Goal: Check status: Check status

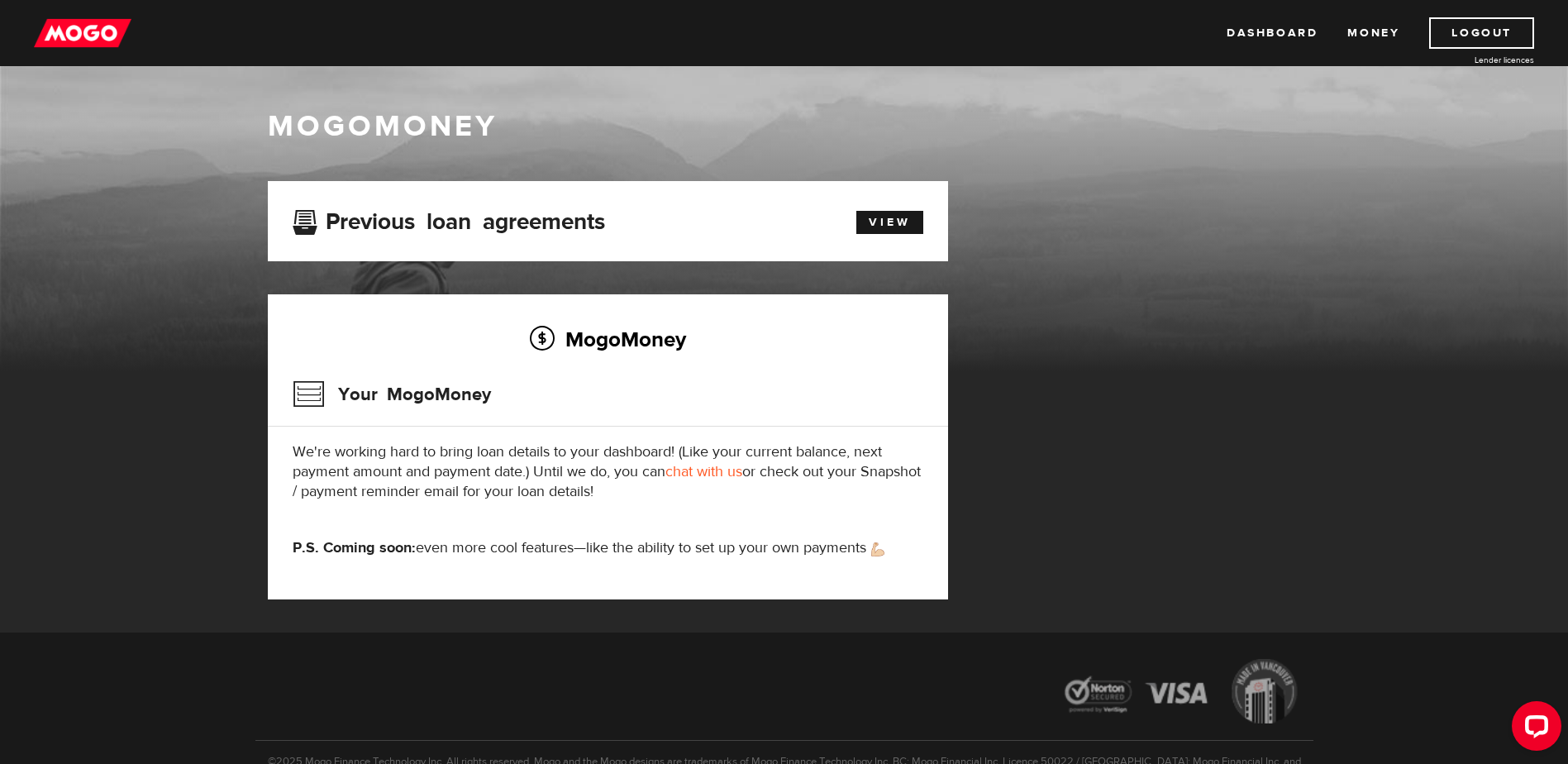
drag, startPoint x: 657, startPoint y: 496, endPoint x: 297, endPoint y: 456, distance: 362.2
click at [297, 456] on p "We're working hard to bring loan details to your dashboard! (Like your current …" at bounding box center [608, 472] width 631 height 60
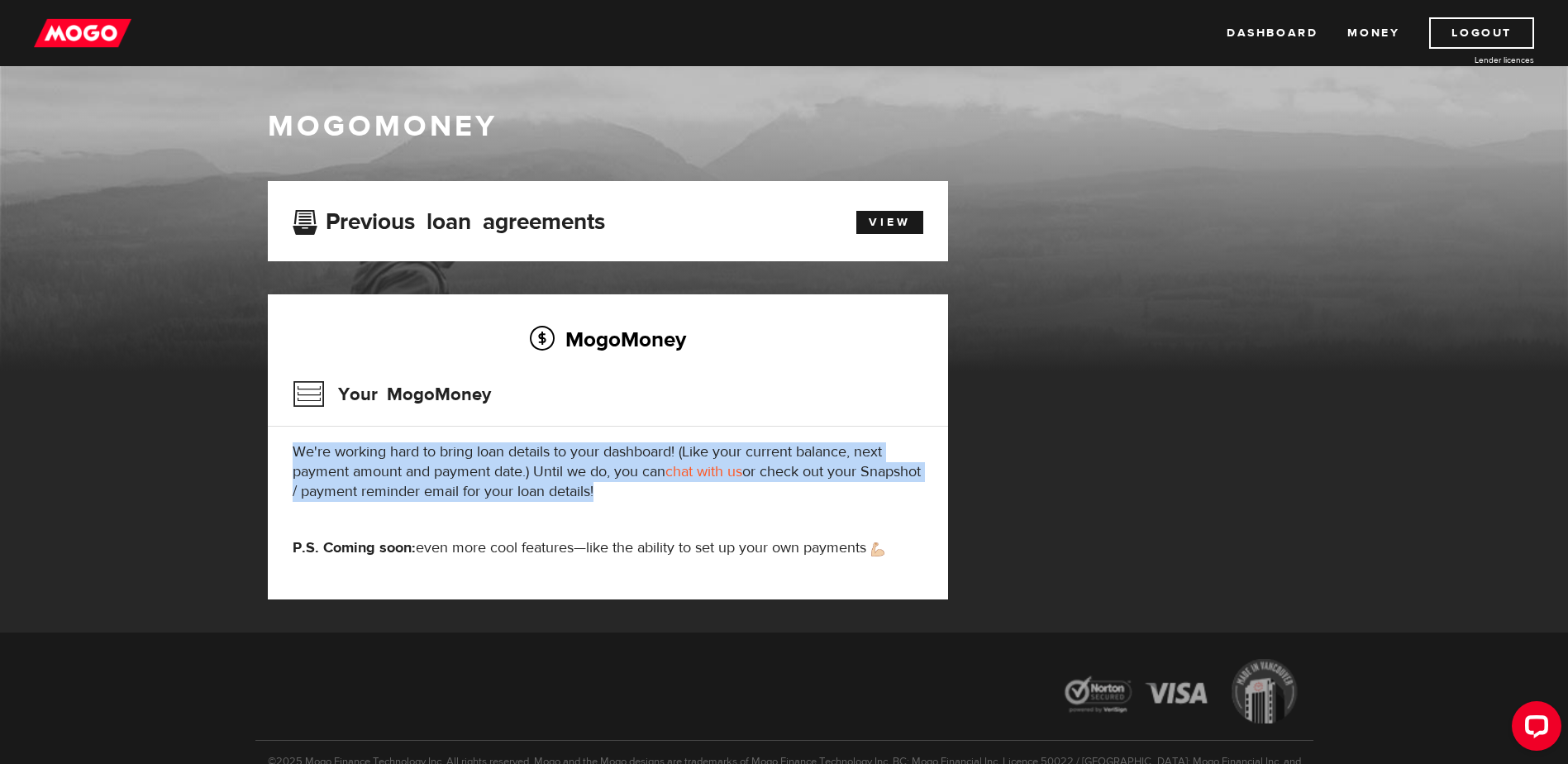
drag, startPoint x: 296, startPoint y: 456, endPoint x: 632, endPoint y: 493, distance: 338.0
click at [632, 492] on p "We're working hard to bring loan details to your dashboard! (Like your current …" at bounding box center [608, 472] width 631 height 60
click at [633, 494] on p "We're working hard to bring loan details to your dashboard! (Like your current …" at bounding box center [608, 472] width 631 height 60
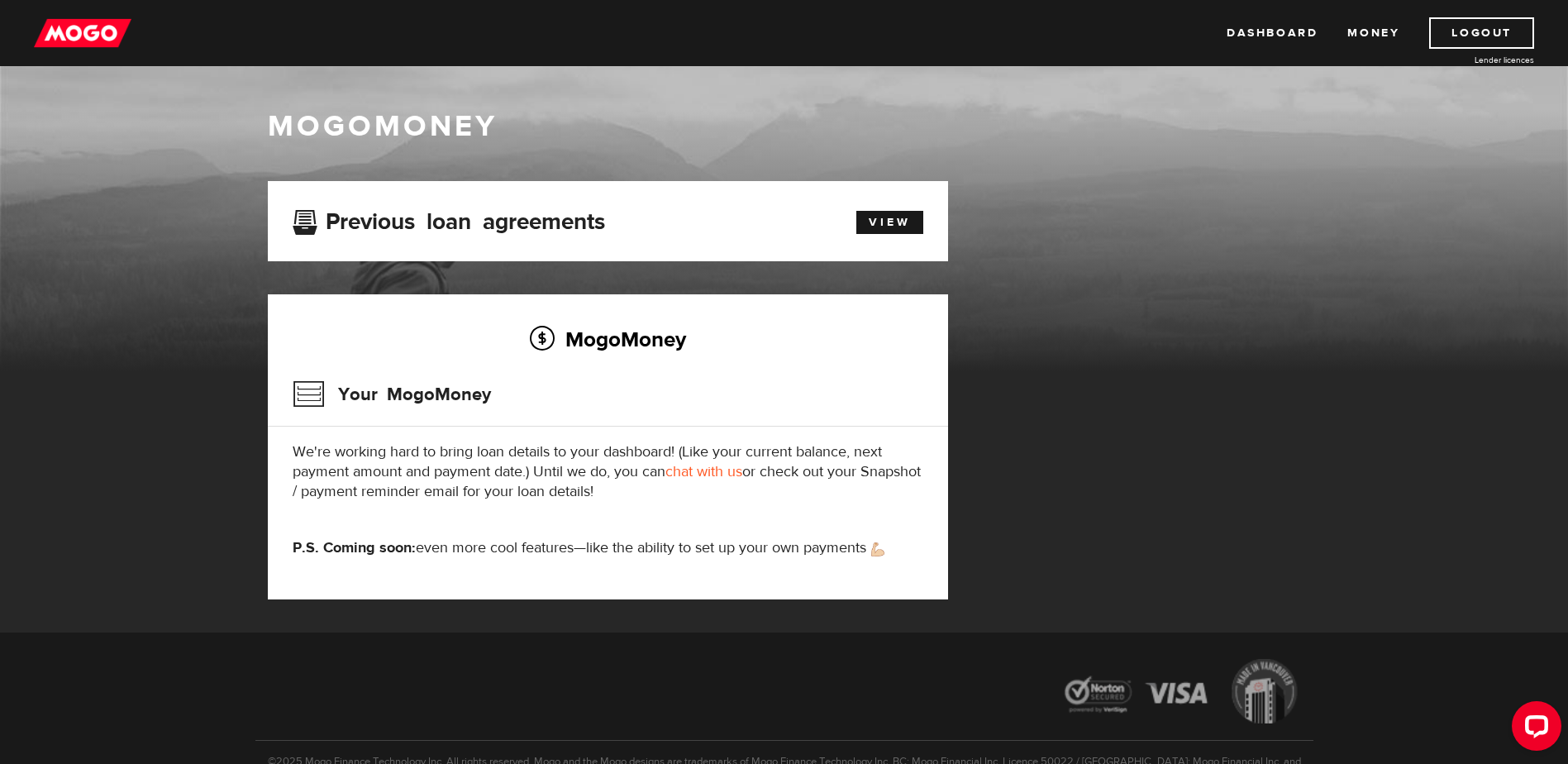
drag, startPoint x: 684, startPoint y: 489, endPoint x: 288, endPoint y: 459, distance: 397.1
click at [288, 459] on div "MogoMoney Your MogoMoney We're working hard to bring loan details to your dashb…" at bounding box center [608, 446] width 680 height 305
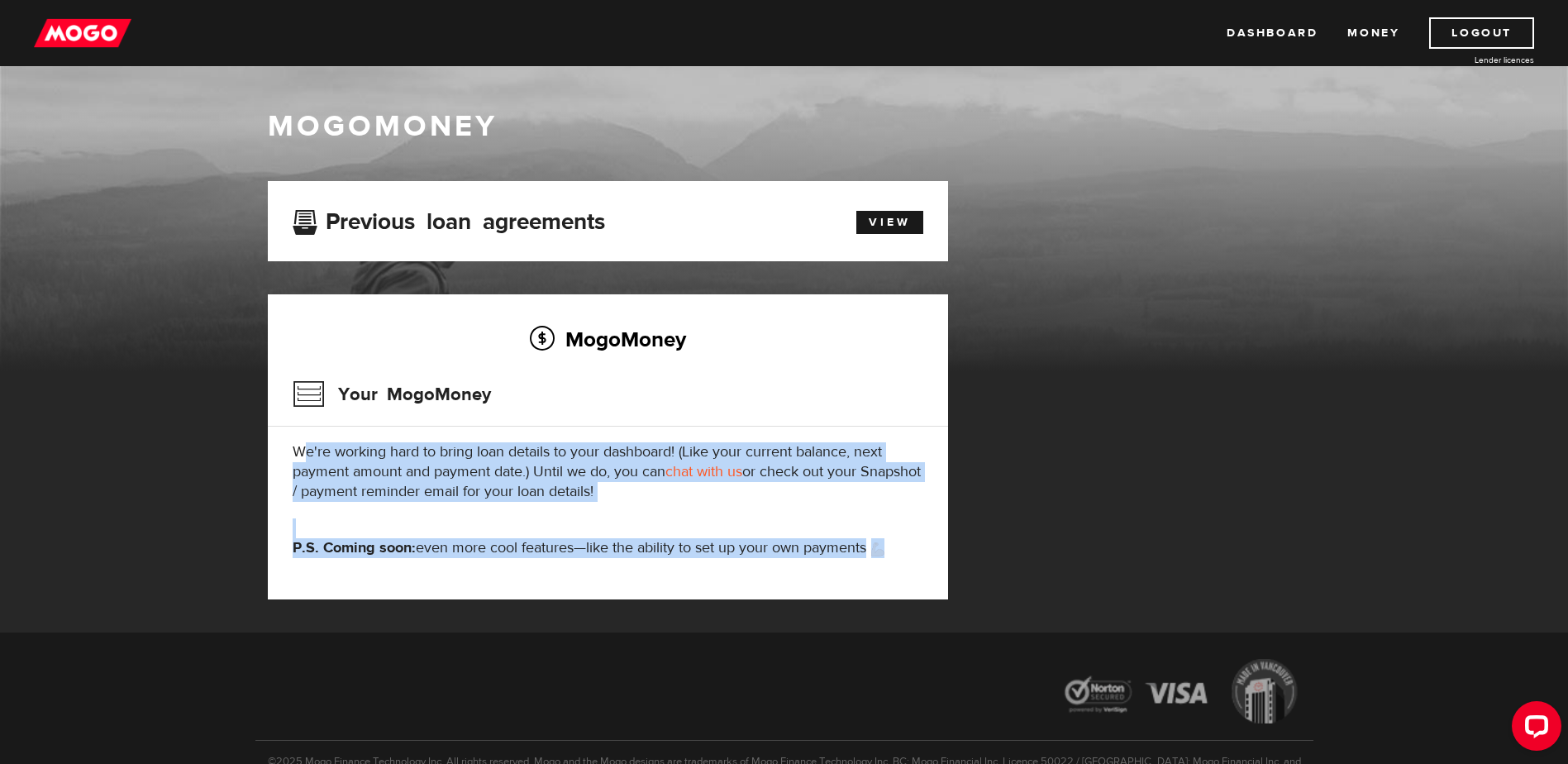
drag, startPoint x: 433, startPoint y: 458, endPoint x: 904, endPoint y: 555, distance: 480.9
click at [904, 555] on div "MogoMoney Your MogoMoney We're working hard to bring loan details to your dashb…" at bounding box center [608, 446] width 680 height 305
click at [904, 555] on p "P.S. Coming soon: even more cool features—like the ability to set up your own p…" at bounding box center [608, 548] width 631 height 20
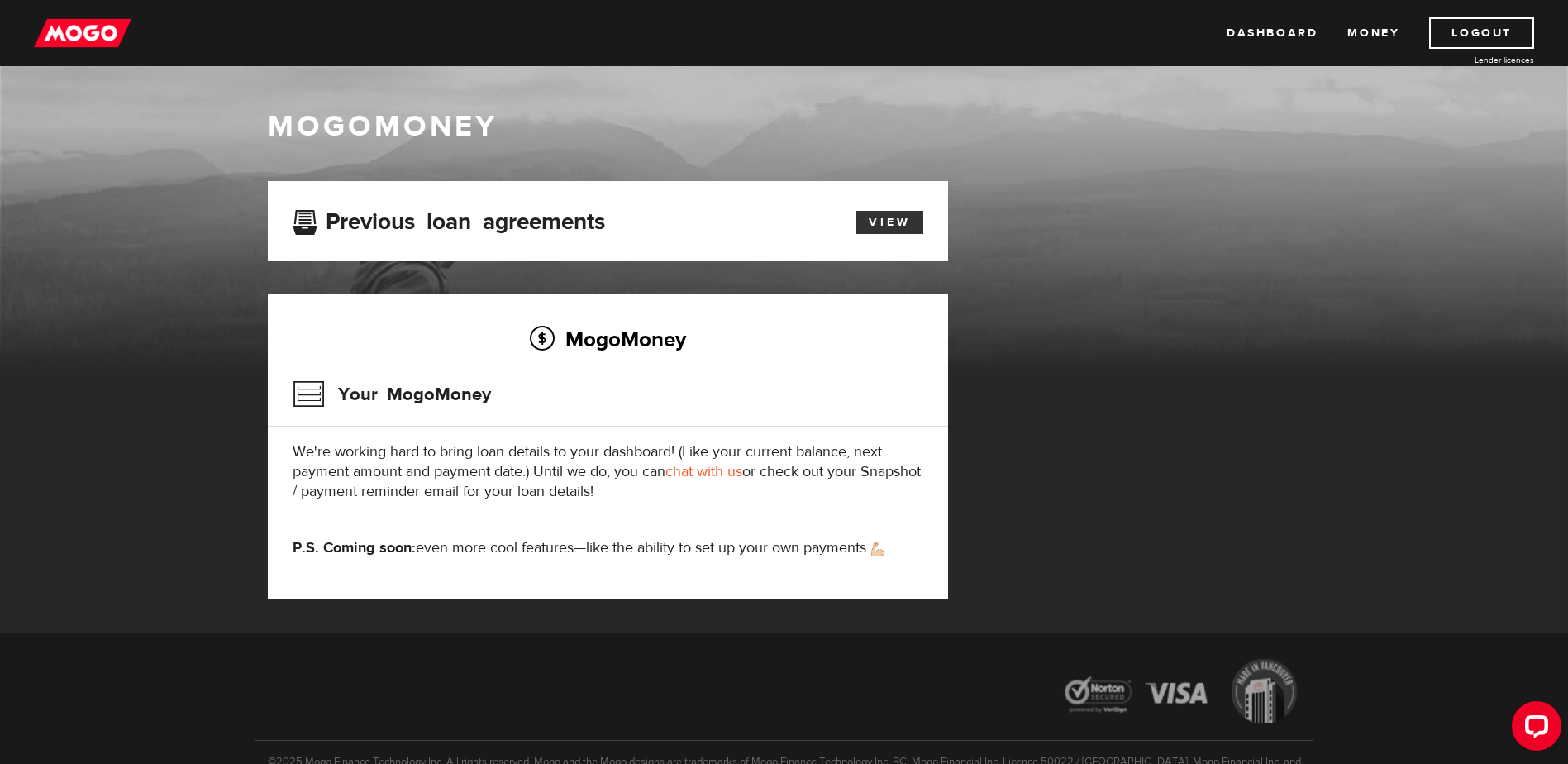
click at [895, 217] on link "View" at bounding box center [890, 223] width 67 height 24
drag, startPoint x: 682, startPoint y: 498, endPoint x: 286, endPoint y: 447, distance: 399.3
click at [286, 447] on div "MogoMoney Your MogoMoney We're working hard to bring loan details to your dashb…" at bounding box center [608, 446] width 680 height 305
click at [731, 469] on link "chat with us" at bounding box center [704, 472] width 77 height 19
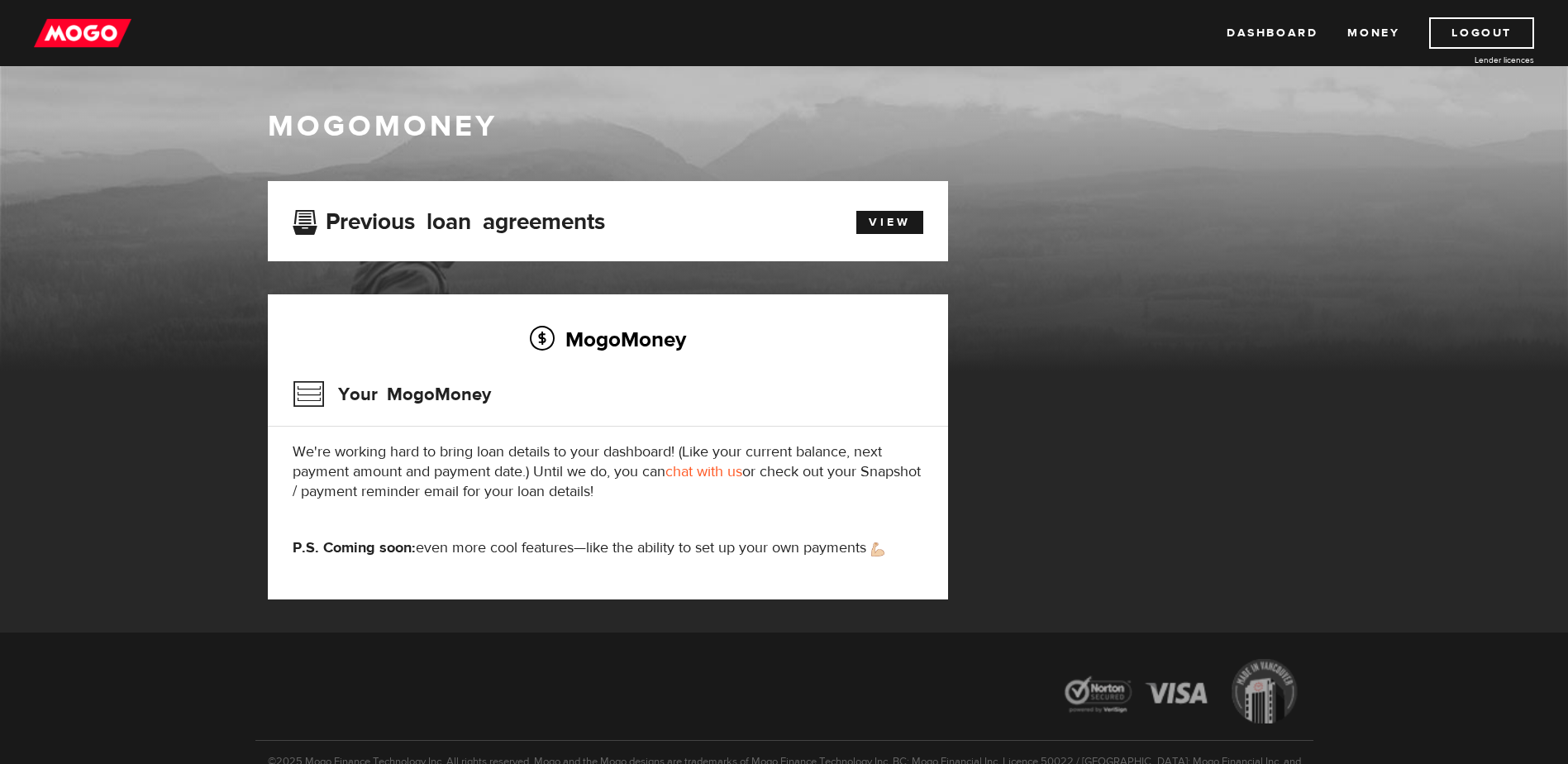
click at [1160, 574] on div "MogoMoney Your MogoMoney application Expired Your MogoMoney credit decision has…" at bounding box center [784, 406] width 1059 height 451
drag, startPoint x: 1278, startPoint y: 391, endPoint x: 1264, endPoint y: 385, distance: 15.2
click at [1278, 389] on div "MogoMoney Your MogoMoney application Expired Your MogoMoney credit decision has…" at bounding box center [784, 406] width 1059 height 451
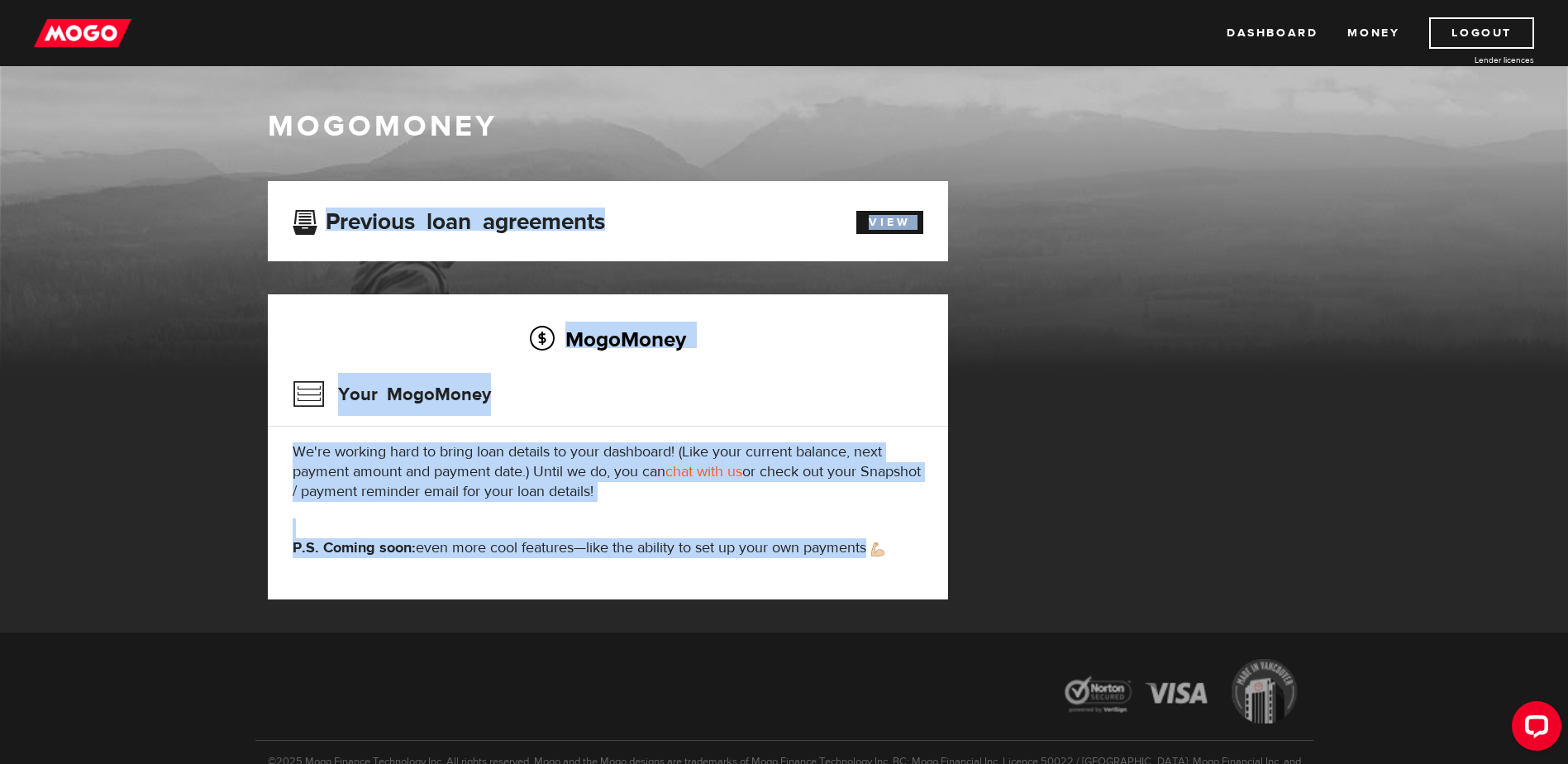
drag, startPoint x: 1017, startPoint y: 153, endPoint x: 898, endPoint y: 572, distance: 435.6
click at [898, 572] on div "MogoMoney MogoMoney Your MogoMoney application Expired Your MogoMoney credit de…" at bounding box center [784, 350] width 1568 height 566
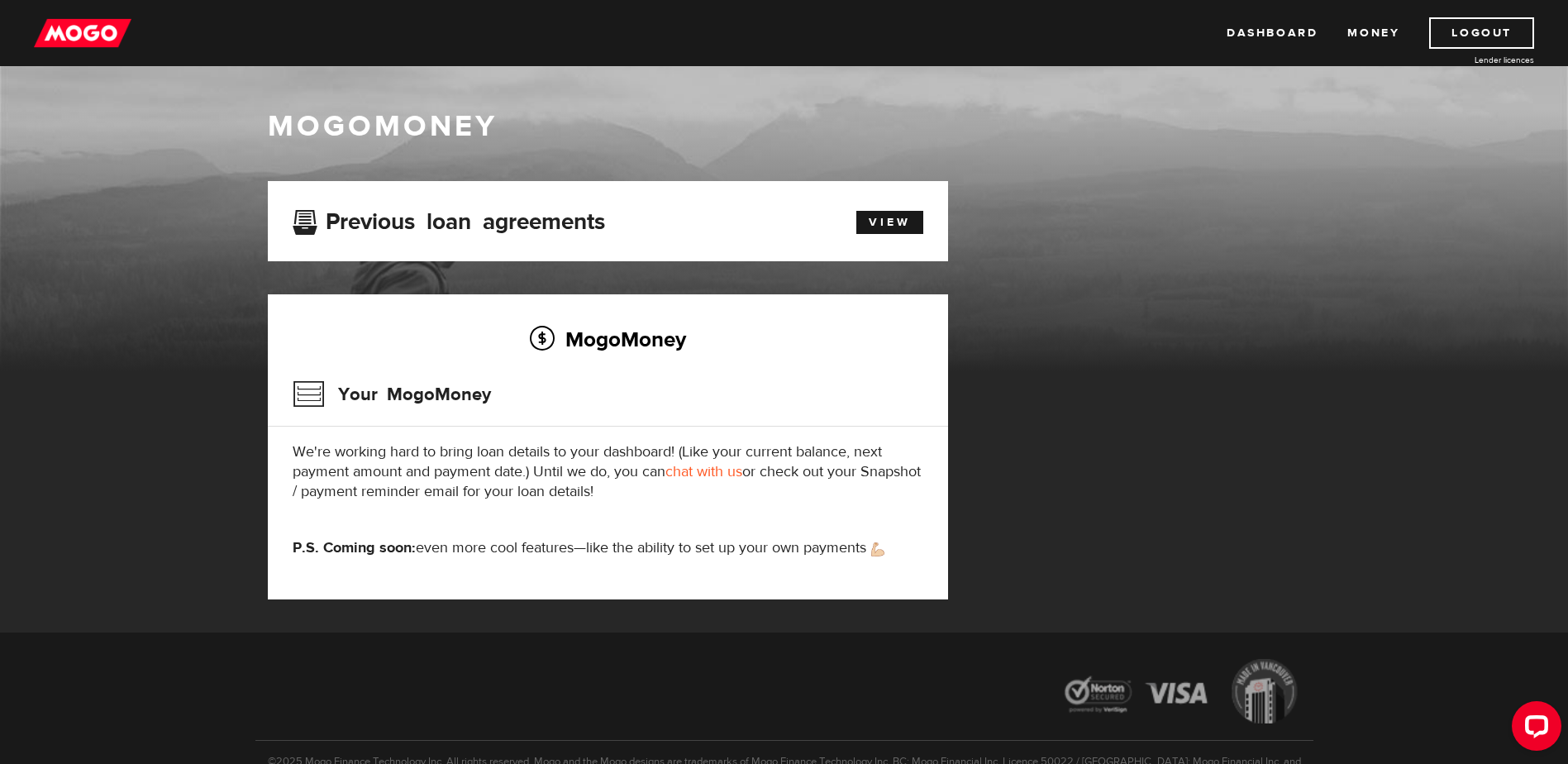
click at [898, 572] on div "MogoMoney Your MogoMoney We're working hard to bring loan details to your dashb…" at bounding box center [608, 446] width 680 height 305
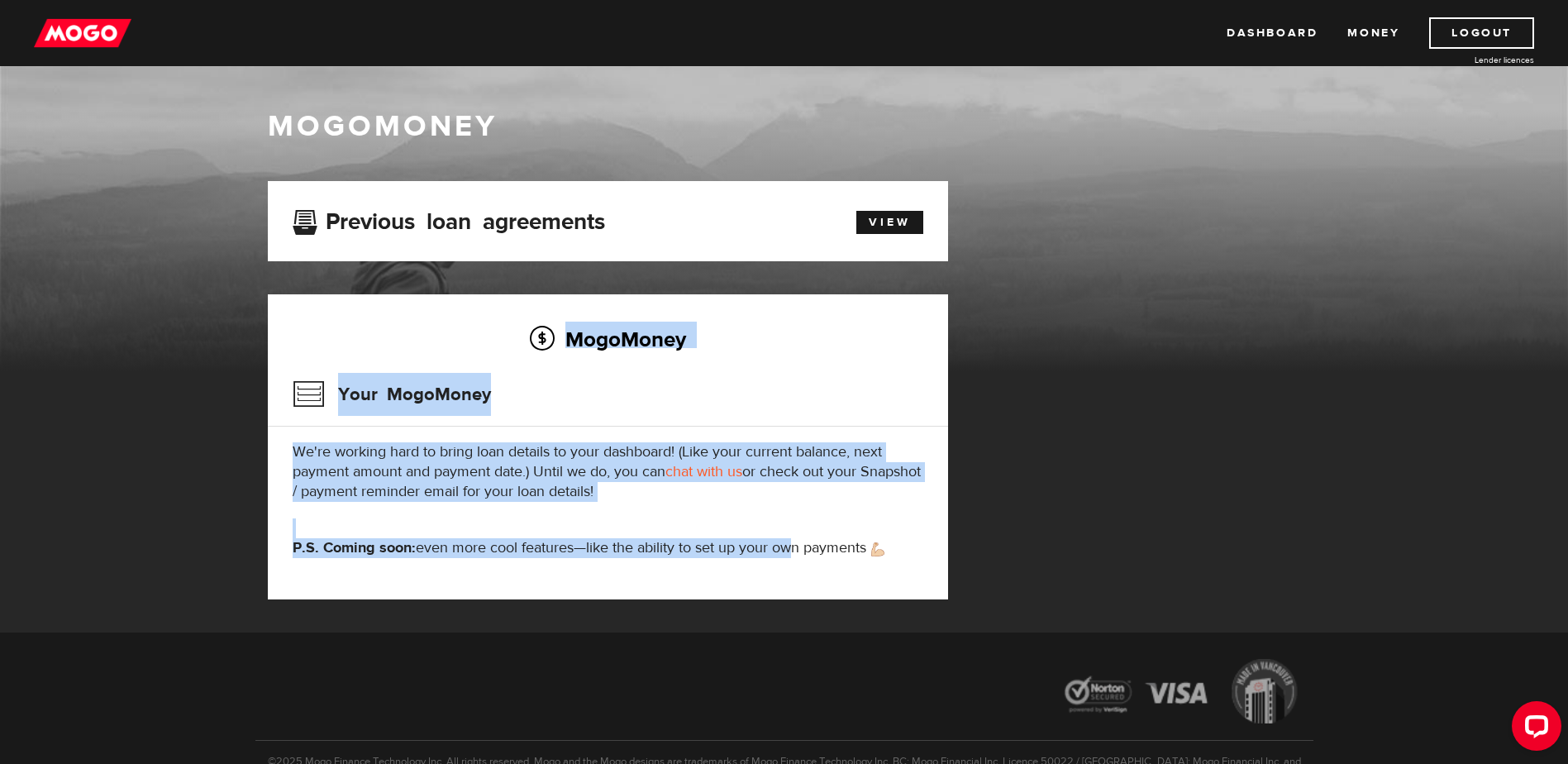
drag, startPoint x: 367, startPoint y: 339, endPoint x: 787, endPoint y: 566, distance: 477.4
click at [787, 566] on div "MogoMoney Your MogoMoney We're working hard to bring loan details to your dashb…" at bounding box center [608, 446] width 680 height 305
drag, startPoint x: 787, startPoint y: 566, endPoint x: 753, endPoint y: 566, distance: 34.0
click at [753, 566] on div "MogoMoney Your MogoMoney We're working hard to bring loan details to your dashb…" at bounding box center [608, 446] width 680 height 305
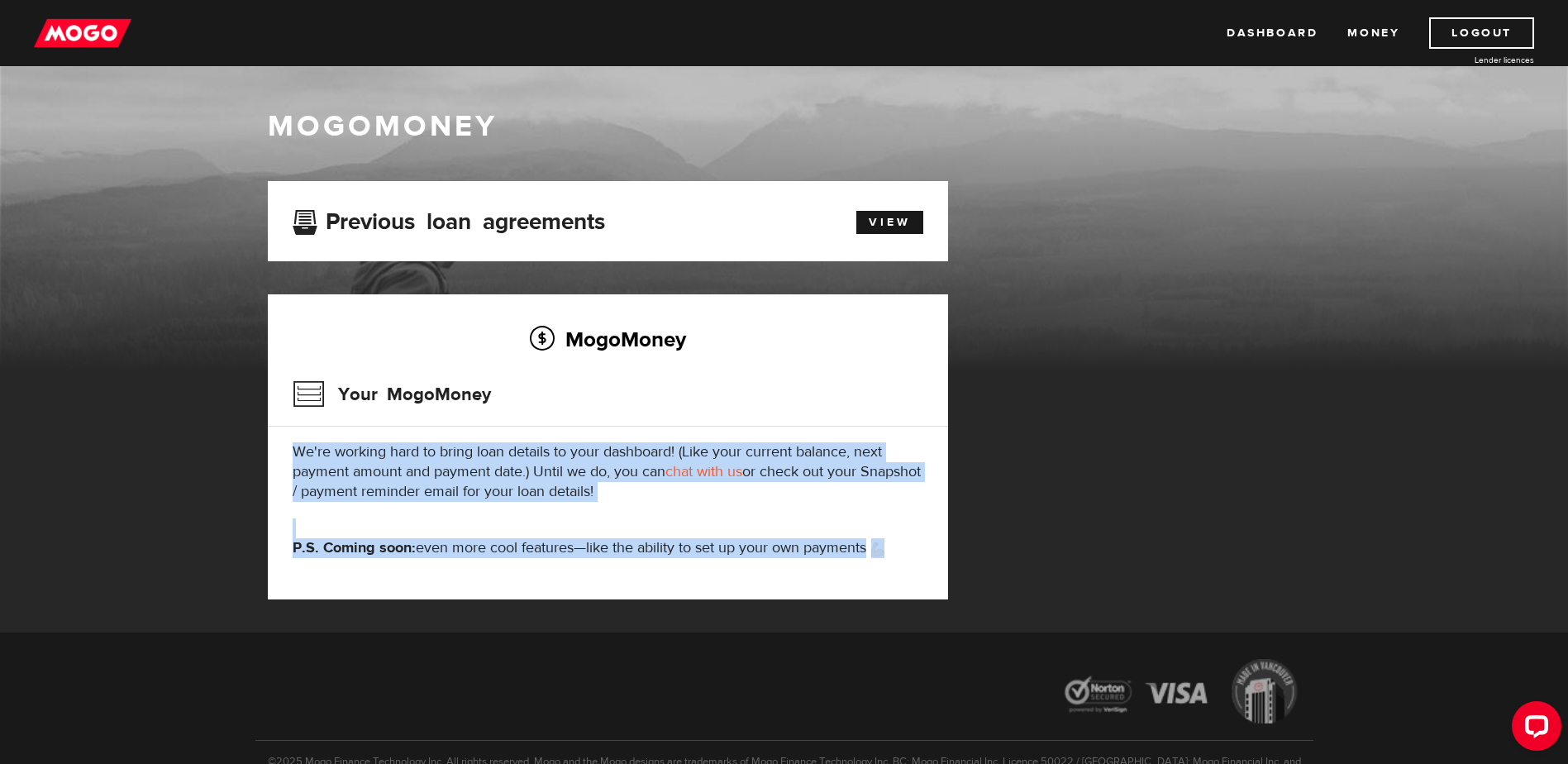
drag, startPoint x: 902, startPoint y: 556, endPoint x: 293, endPoint y: 445, distance: 619.0
click at [293, 445] on div "MogoMoney Your MogoMoney We're working hard to bring loan details to your dashb…" at bounding box center [608, 446] width 680 height 305
click at [293, 445] on p "We're working hard to bring loan details to your dashboard! (Like your current …" at bounding box center [608, 472] width 631 height 60
drag, startPoint x: 293, startPoint y: 445, endPoint x: 912, endPoint y: 545, distance: 627.0
click at [912, 545] on div "MogoMoney Your MogoMoney We're working hard to bring loan details to your dashb…" at bounding box center [608, 446] width 680 height 305
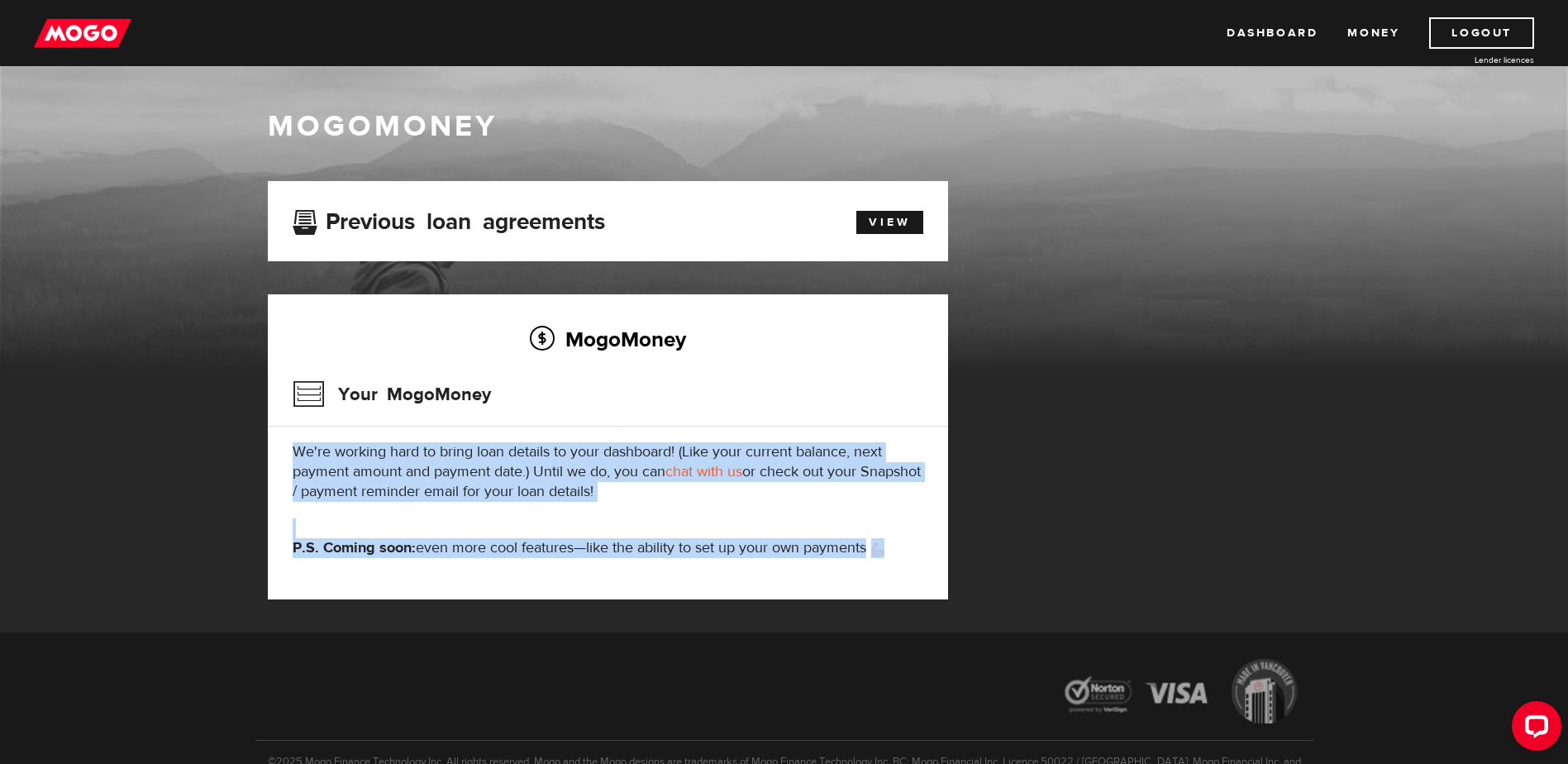
click at [912, 545] on p "P.S. Coming soon: even more cool features—like the ability to set up your own p…" at bounding box center [608, 548] width 631 height 20
drag, startPoint x: 857, startPoint y: 549, endPoint x: 275, endPoint y: 451, distance: 590.2
click at [275, 451] on div "MogoMoney Your MogoMoney We're working hard to bring loan details to your dashb…" at bounding box center [608, 446] width 680 height 305
drag, startPoint x: 275, startPoint y: 451, endPoint x: 951, endPoint y: 561, distance: 684.9
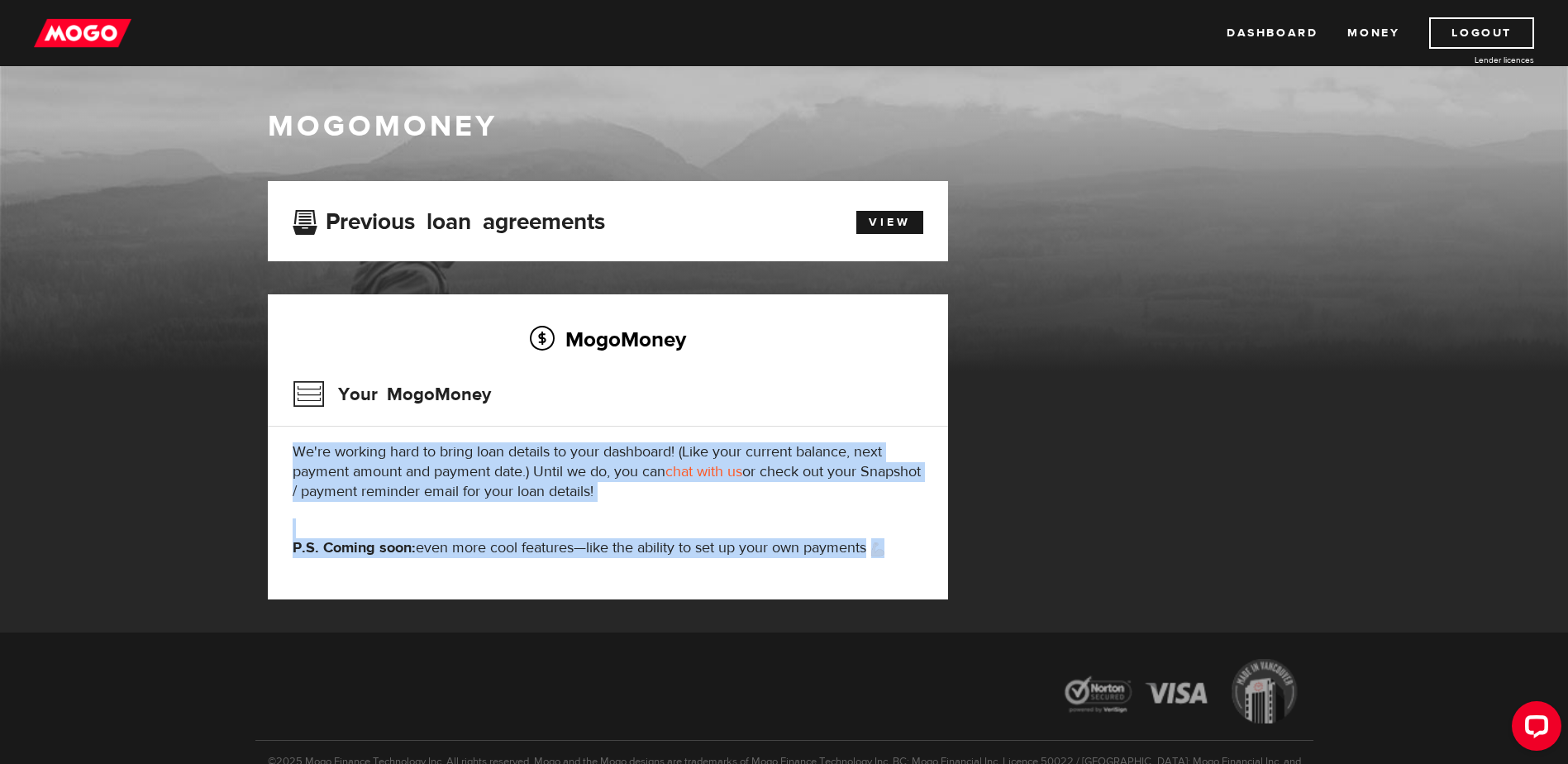
click at [951, 561] on div "MogoMoney Your MogoMoney application Expired Your MogoMoney credit decision has…" at bounding box center [608, 406] width 705 height 451
drag, startPoint x: 951, startPoint y: 561, endPoint x: 921, endPoint y: 555, distance: 30.6
click at [921, 555] on p "P.S. Coming soon: even more cool features—like the ability to set up your own p…" at bounding box center [608, 548] width 631 height 20
drag, startPoint x: 903, startPoint y: 555, endPoint x: 302, endPoint y: 442, distance: 611.5
click at [302, 442] on div "MogoMoney Your MogoMoney We're working hard to bring loan details to your dashb…" at bounding box center [608, 446] width 680 height 305
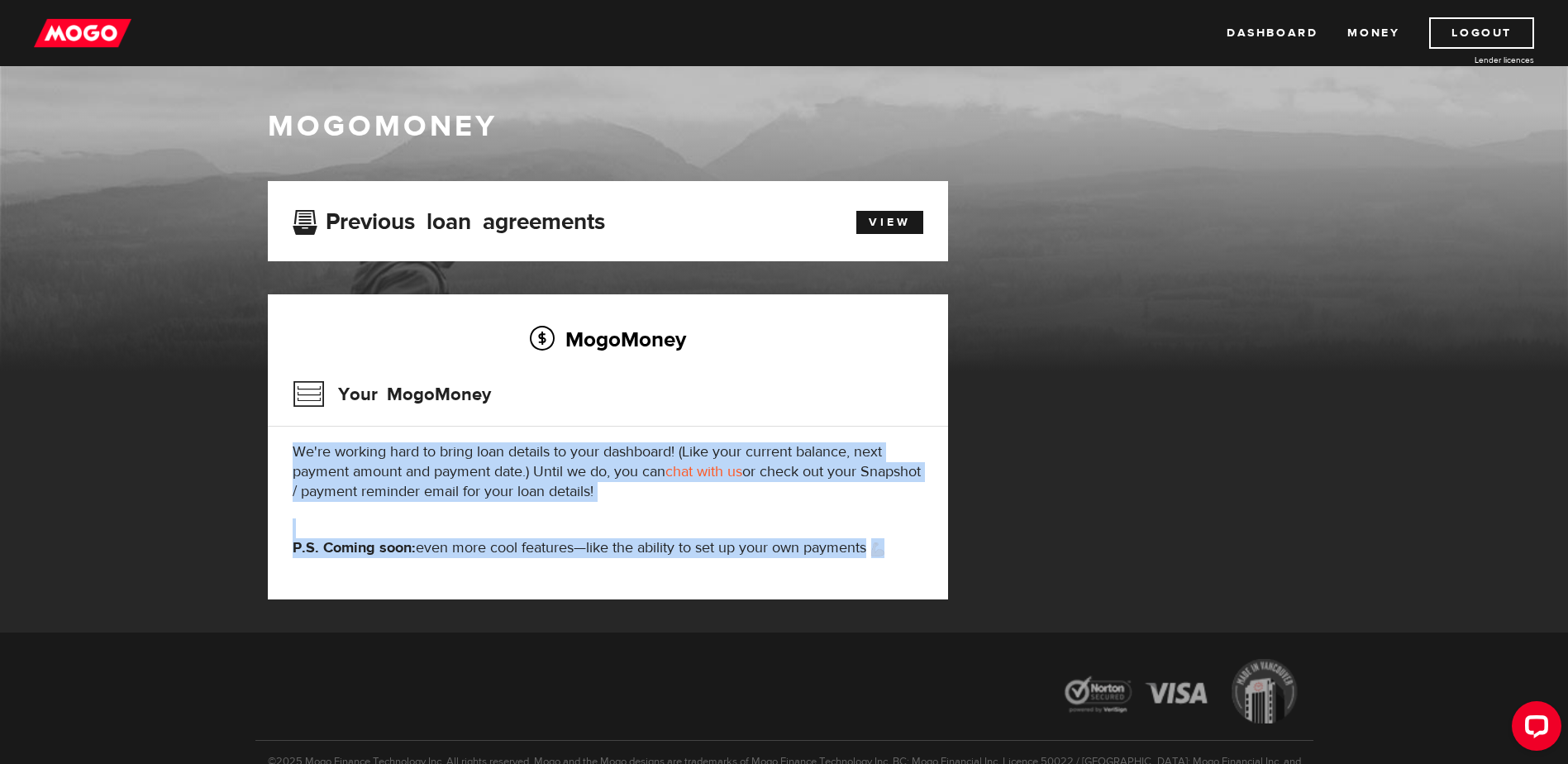
click at [302, 442] on p "We're working hard to bring loan details to your dashboard! (Like your current …" at bounding box center [608, 472] width 631 height 60
